Goal: Navigation & Orientation: Find specific page/section

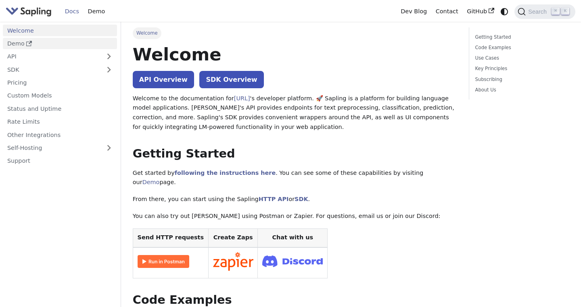
click at [58, 44] on link "Demo" at bounding box center [60, 44] width 114 height 12
